Goal: Find specific page/section

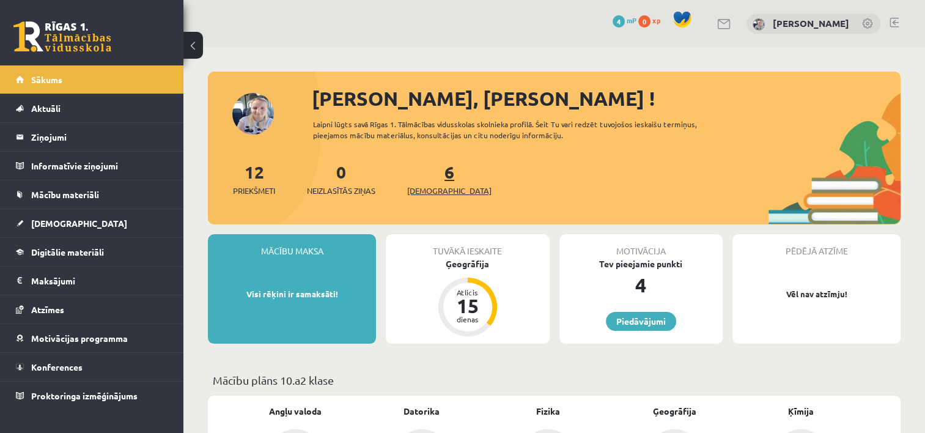
click at [415, 186] on span "[DEMOGRAPHIC_DATA]" at bounding box center [449, 191] width 84 height 12
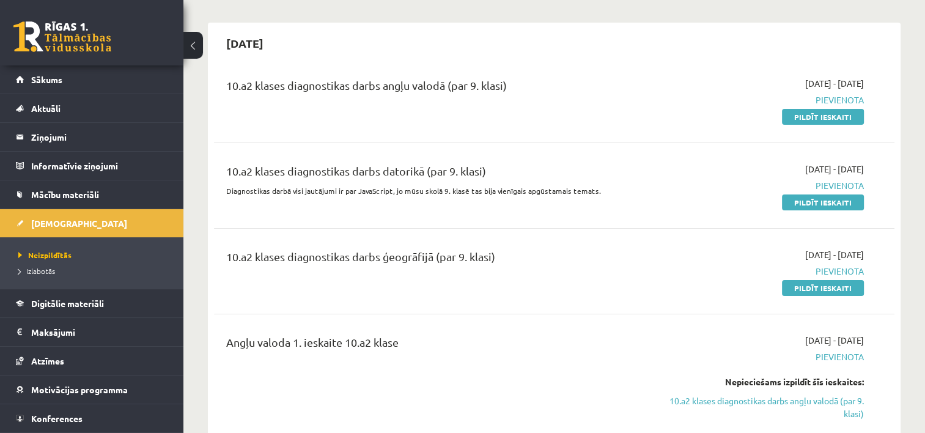
scroll to position [122, 0]
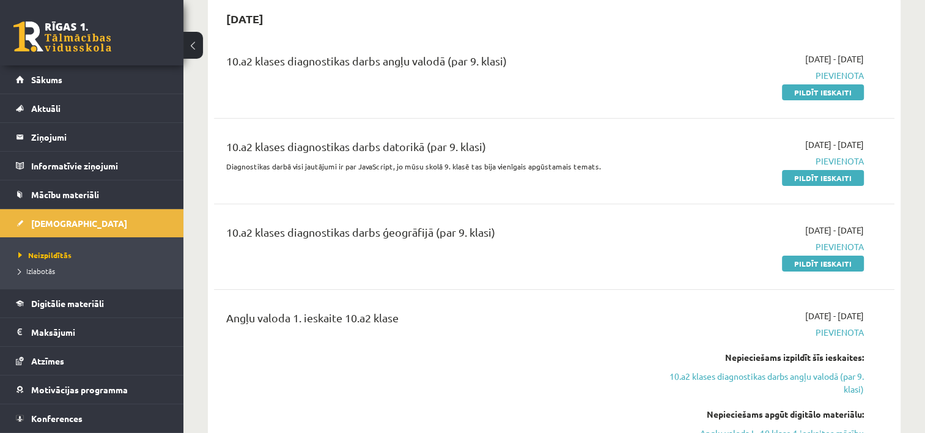
click at [481, 234] on div "10.a2 klases diagnostikas darbs ģeogrāfijā (par 9. klasi)" at bounding box center [435, 235] width 419 height 23
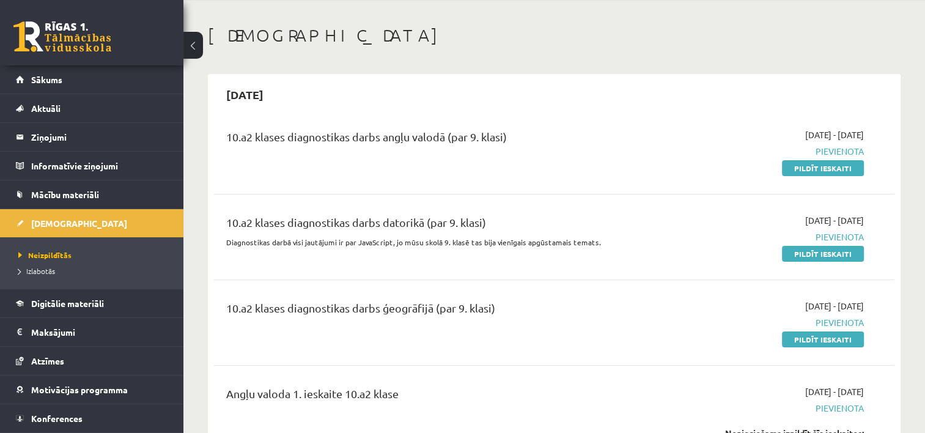
scroll to position [0, 0]
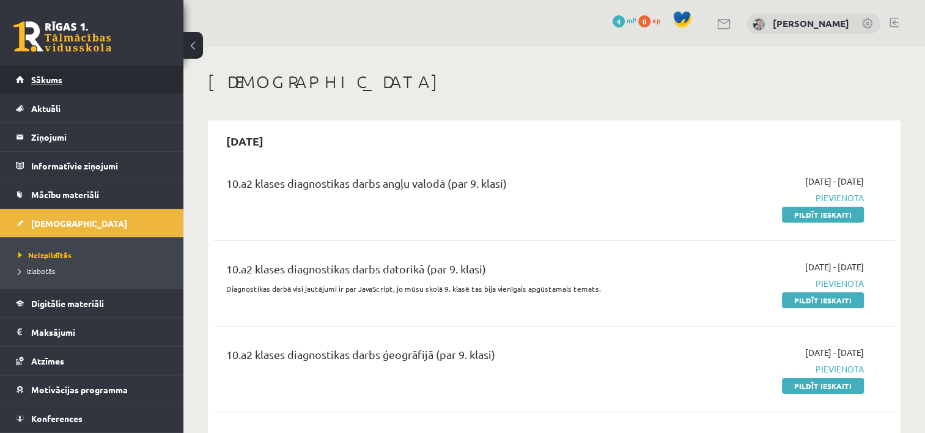
click at [44, 81] on span "Sākums" at bounding box center [46, 79] width 31 height 11
